Goal: Entertainment & Leisure: Consume media (video, audio)

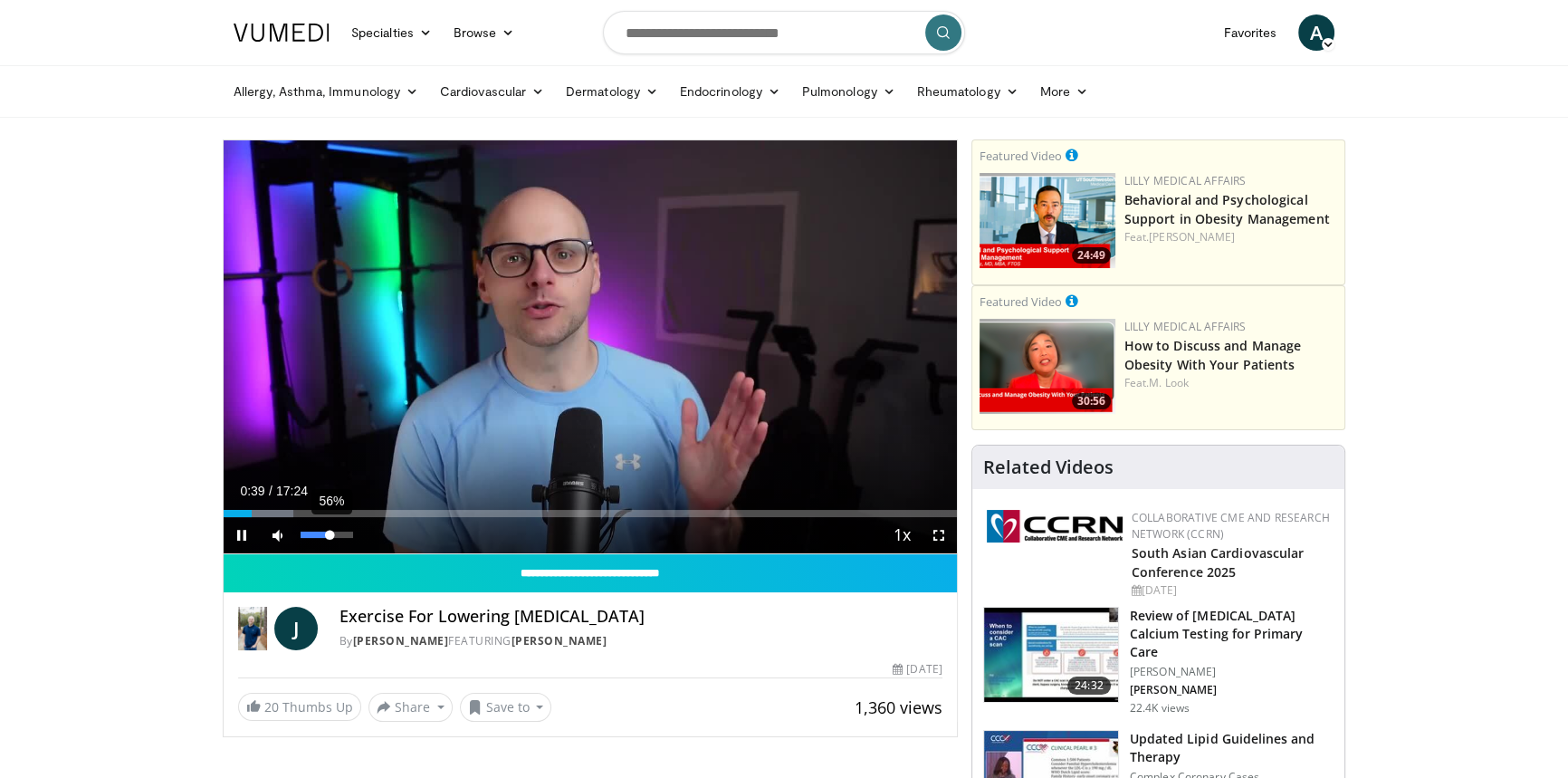
drag, startPoint x: 318, startPoint y: 535, endPoint x: 330, endPoint y: 535, distance: 12.0
click at [330, 535] on div "Volume Level" at bounding box center [315, 534] width 29 height 7
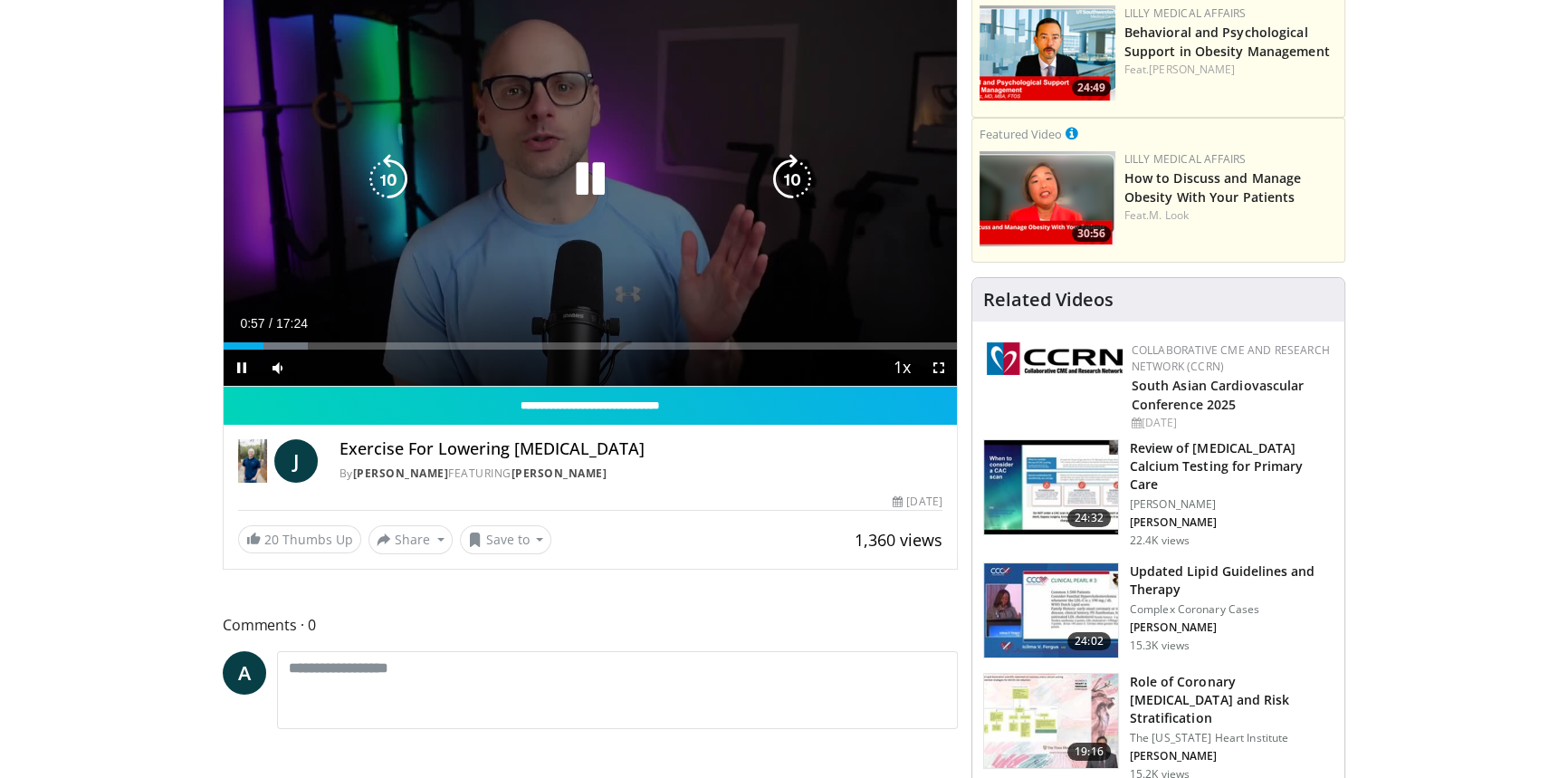
scroll to position [164, 0]
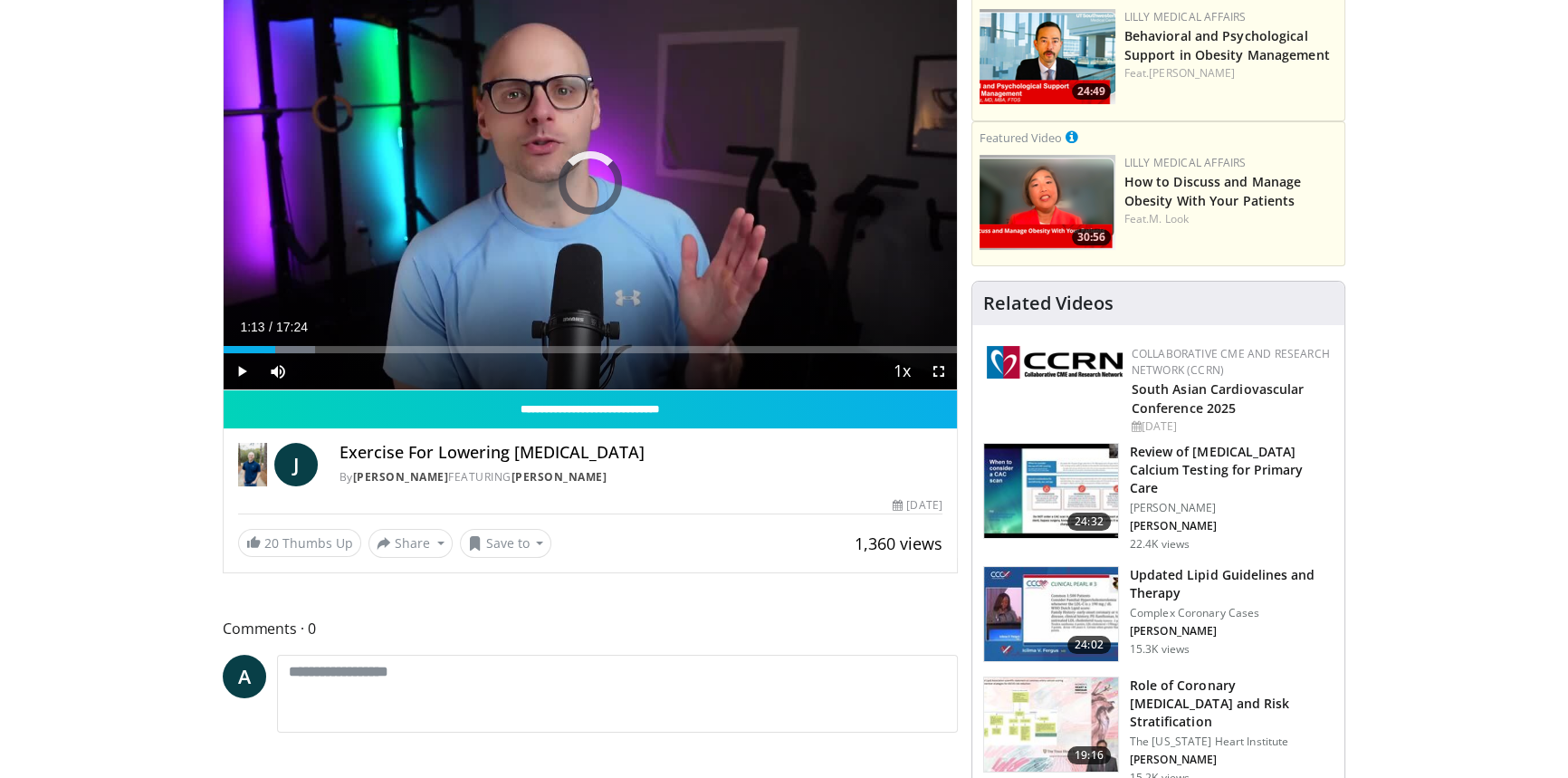
drag, startPoint x: 274, startPoint y: 351, endPoint x: 447, endPoint y: 353, distance: 173.0
click at [447, 353] on div "Current Time 1:13 / Duration 17:24 Play Skip Backward Skip Forward Mute 96% Loa…" at bounding box center [590, 371] width 734 height 36
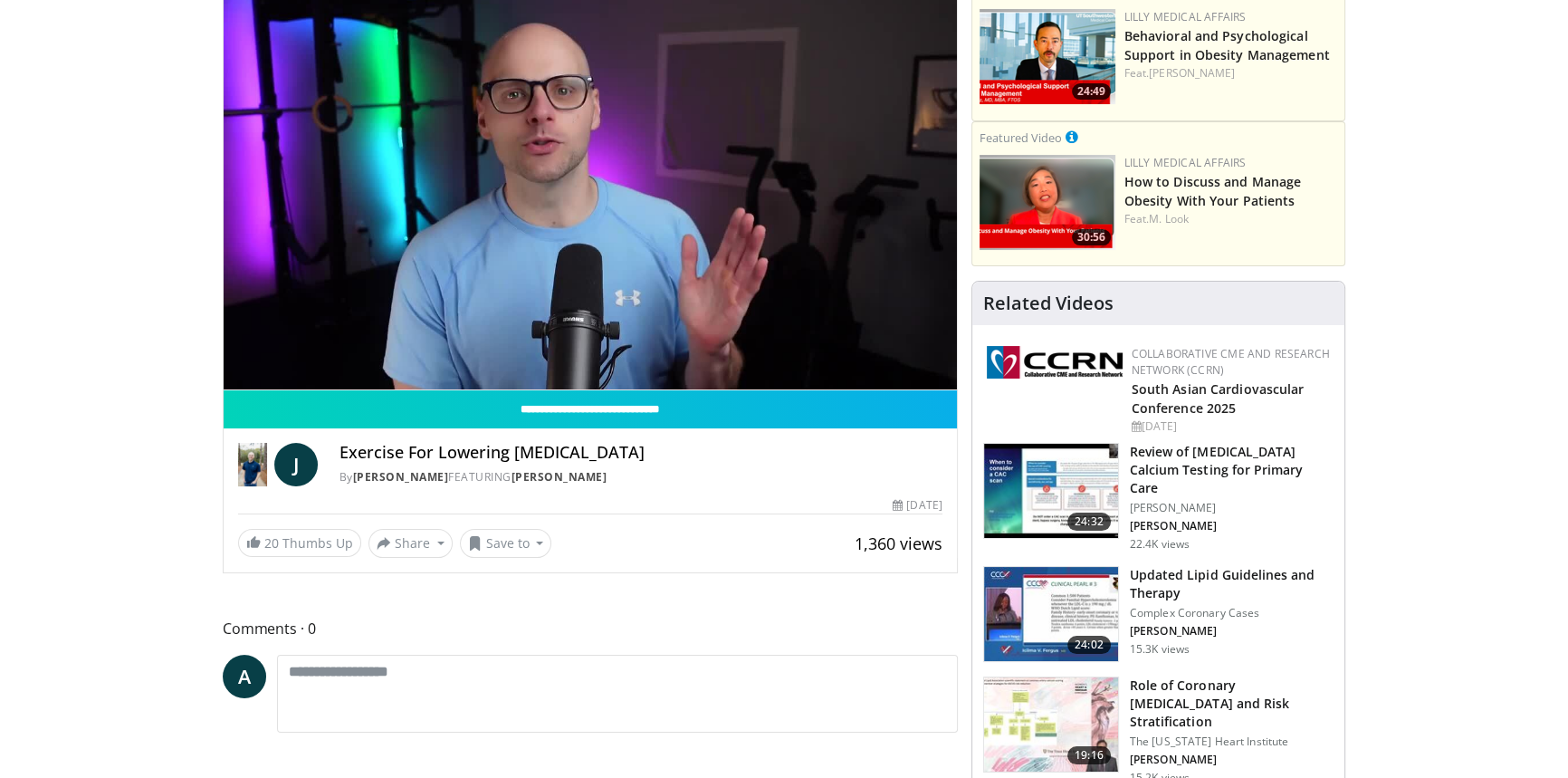
drag, startPoint x: 449, startPoint y: 352, endPoint x: 463, endPoint y: 353, distance: 14.0
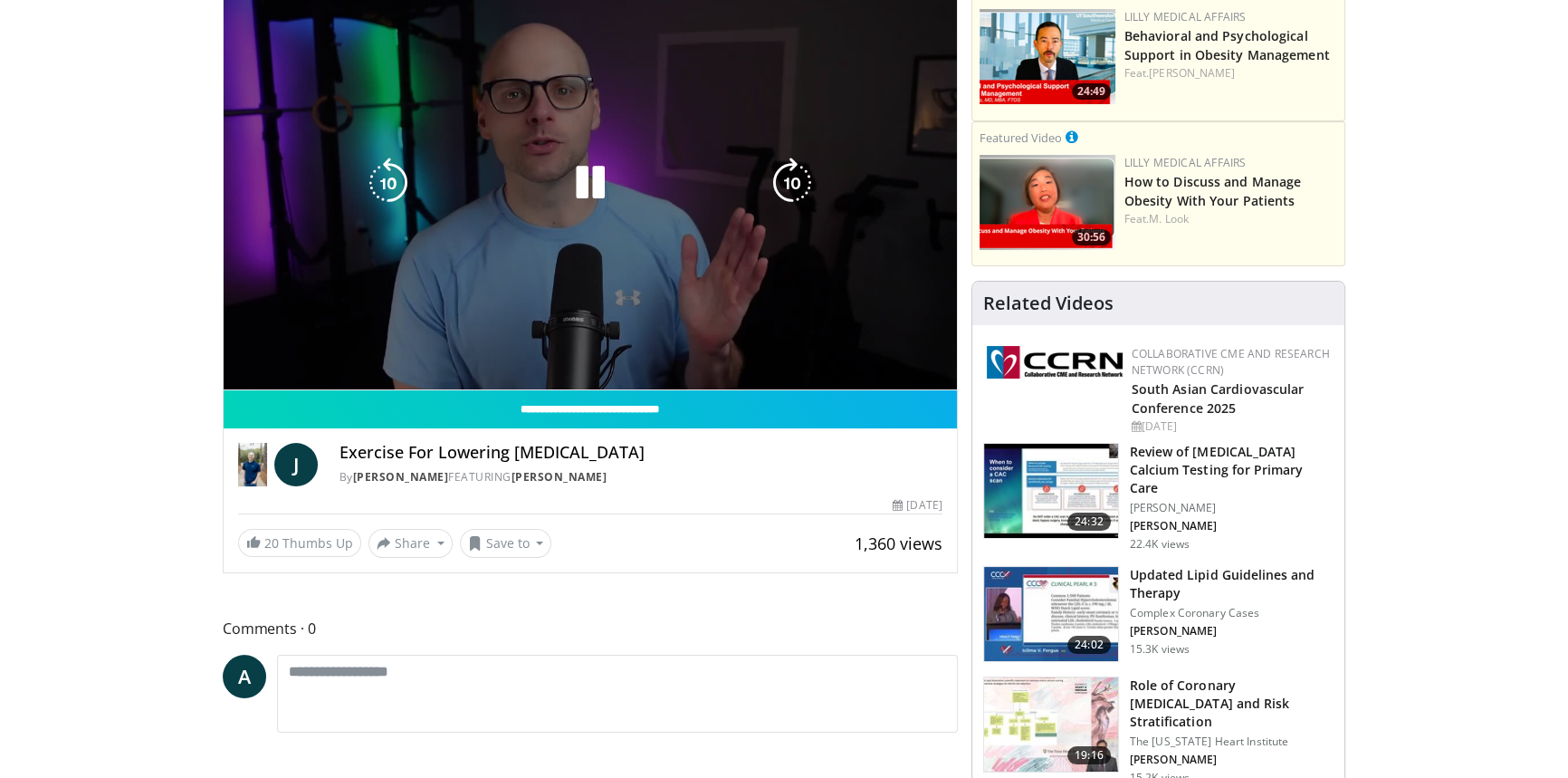
click at [463, 353] on video-js "**********" at bounding box center [590, 182] width 734 height 413
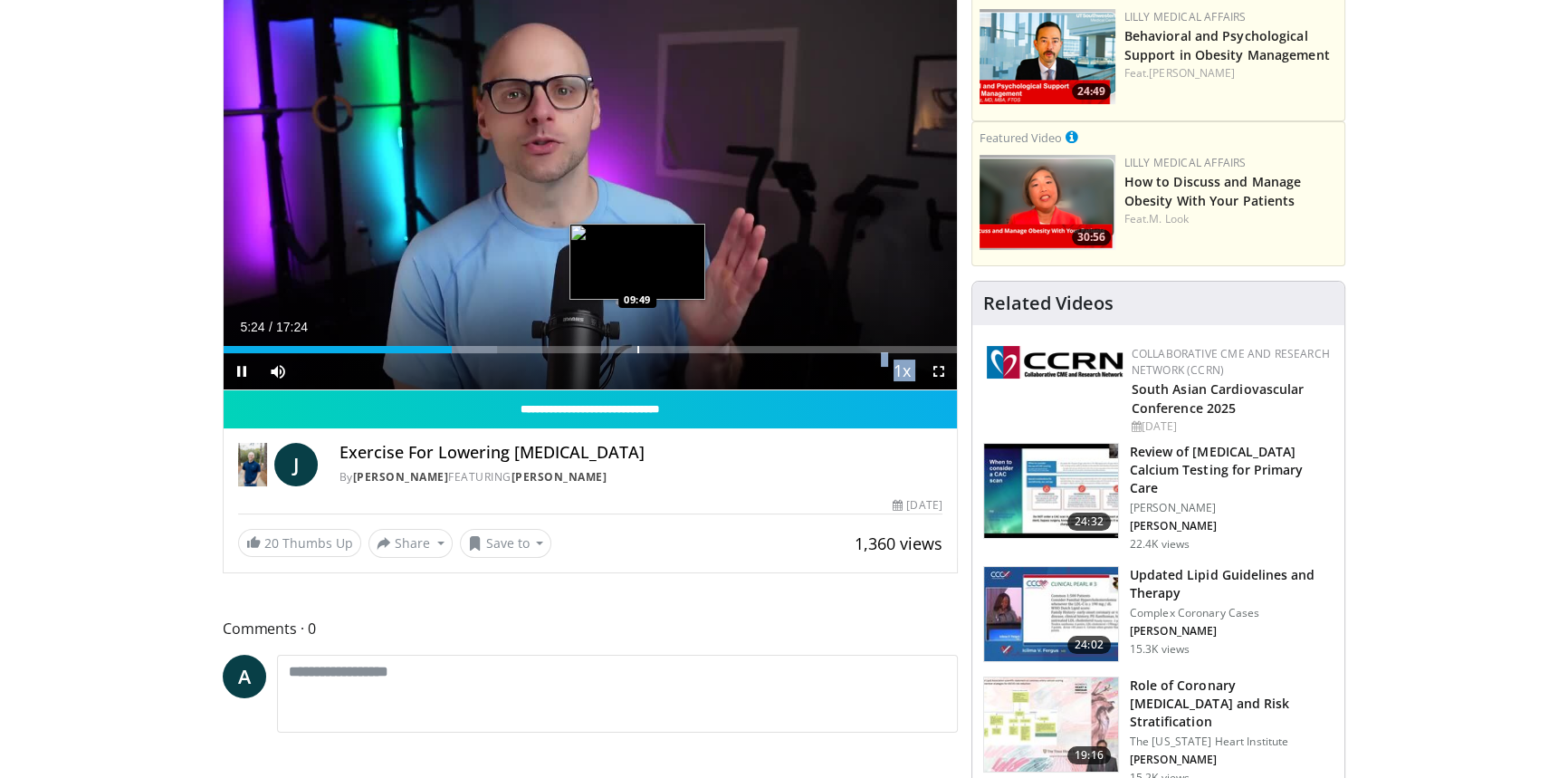
click at [638, 347] on div "Progress Bar" at bounding box center [639, 350] width 2 height 8
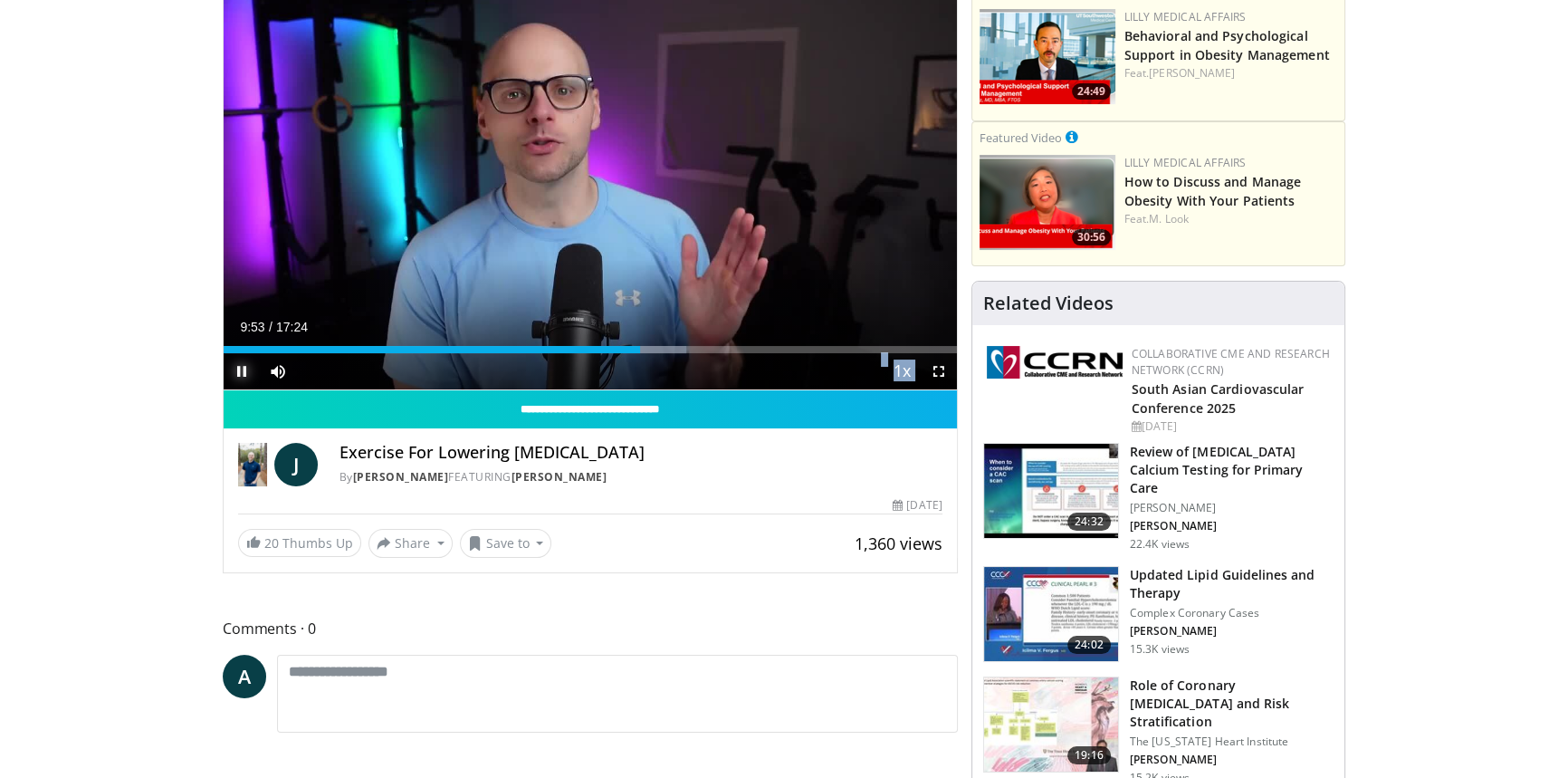
click at [244, 376] on span "Video Player" at bounding box center [242, 371] width 36 height 36
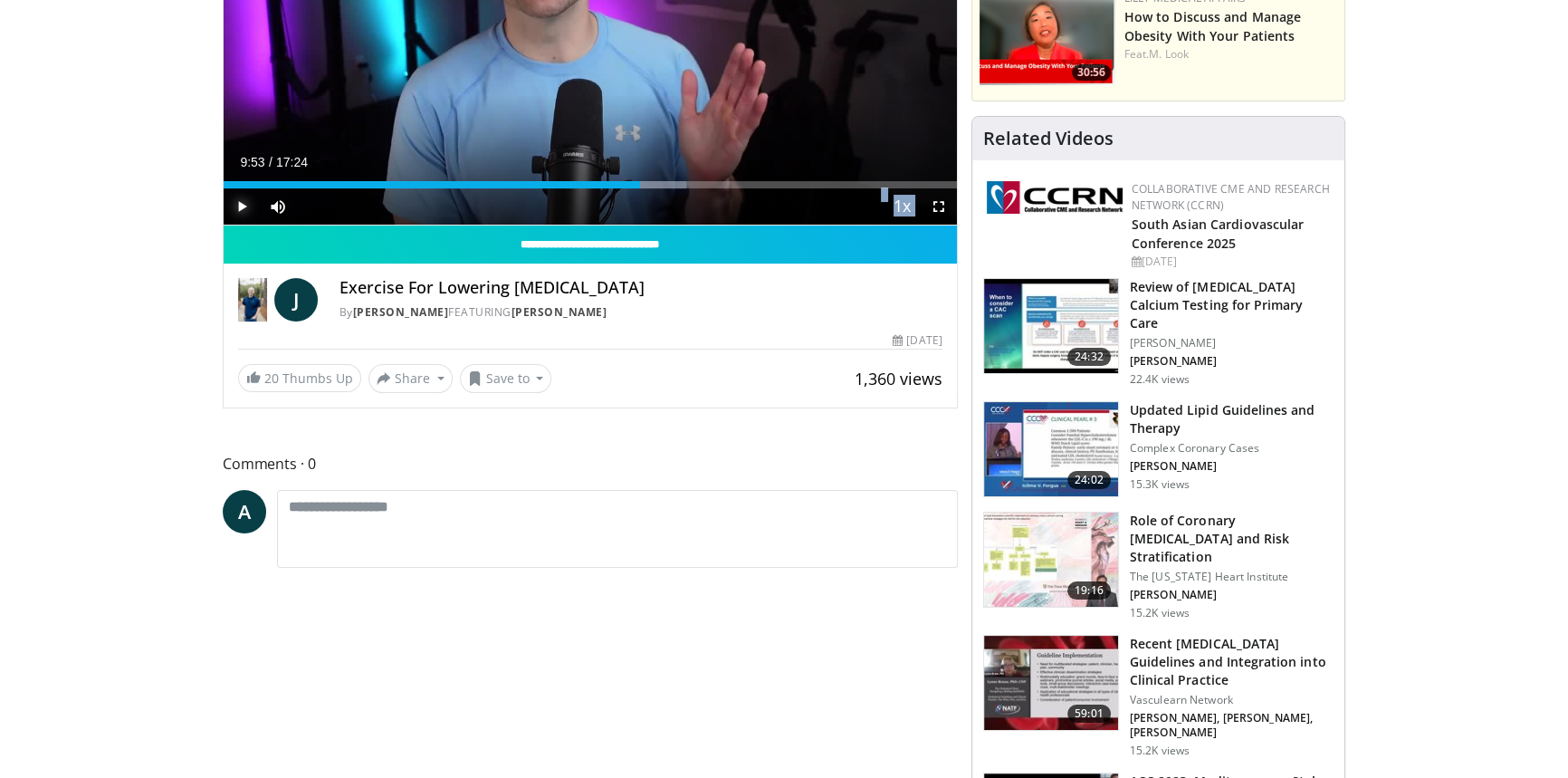
scroll to position [412, 0]
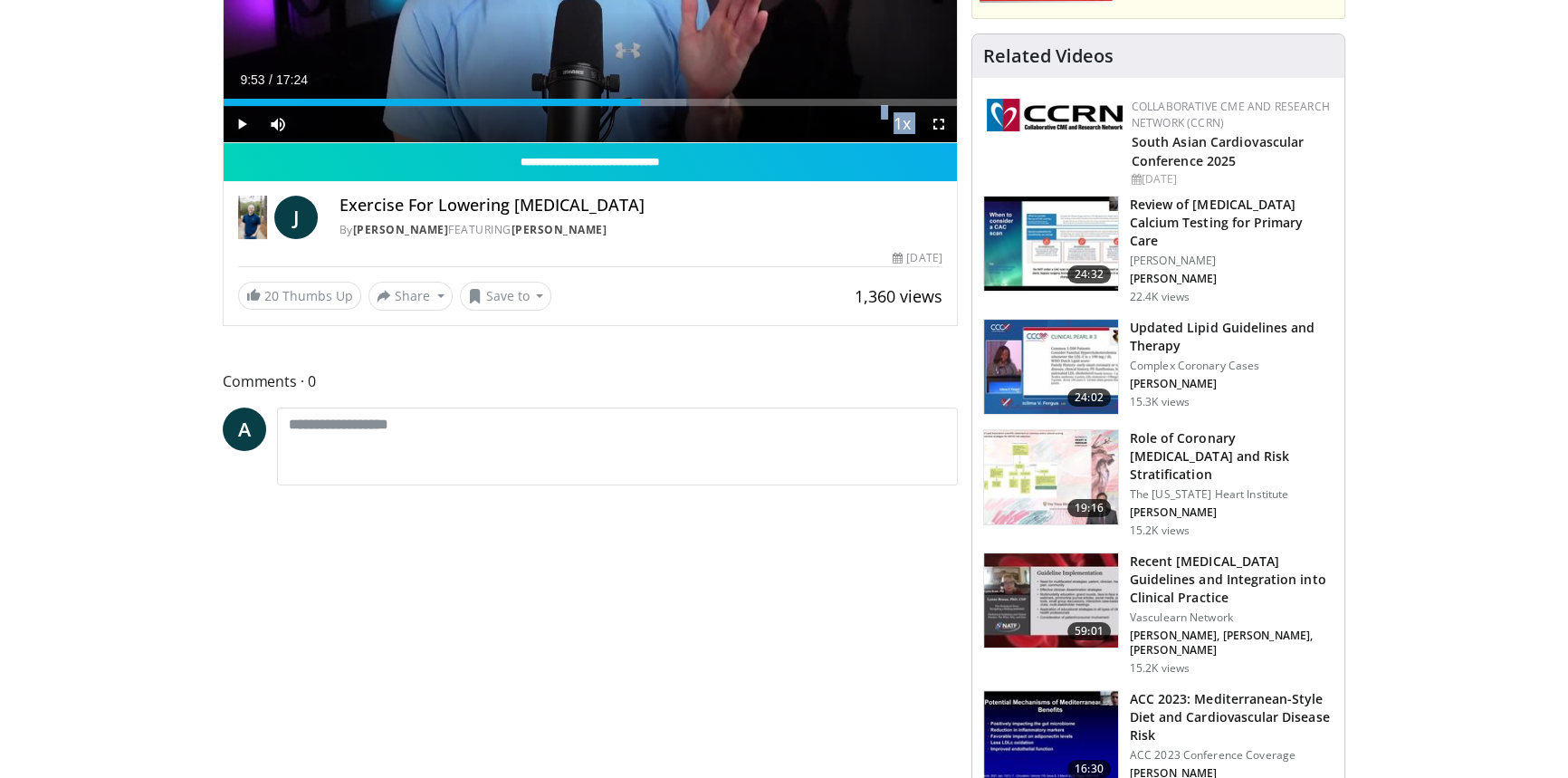
click at [1044, 291] on img at bounding box center [1051, 244] width 134 height 94
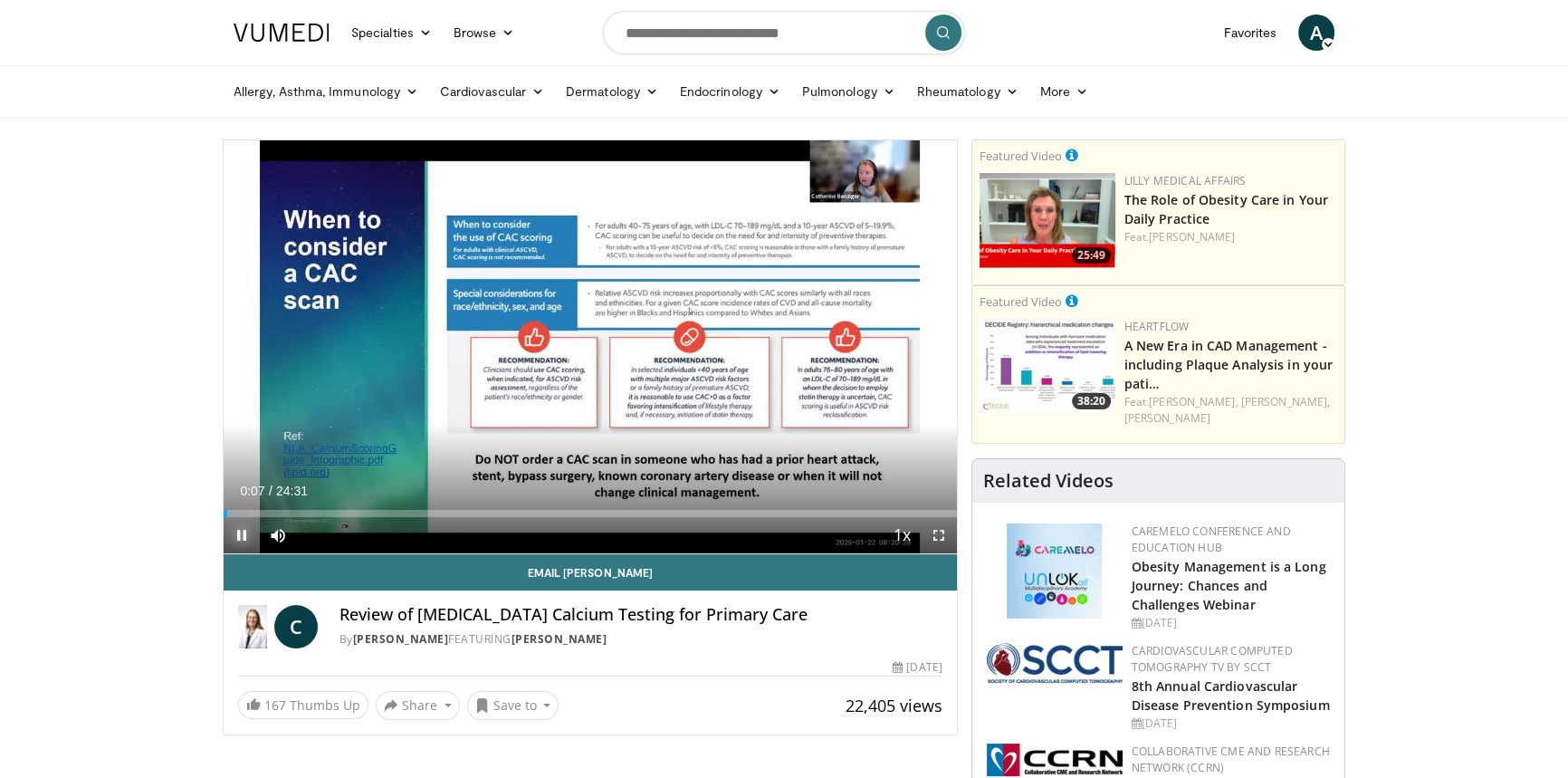
click at [241, 537] on span "Video Player" at bounding box center [242, 535] width 36 height 36
